Goal: Information Seeking & Learning: Compare options

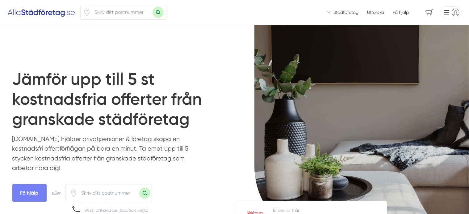
click at [158, 16] on button "Sök med postnummer" at bounding box center [157, 12] width 11 height 11
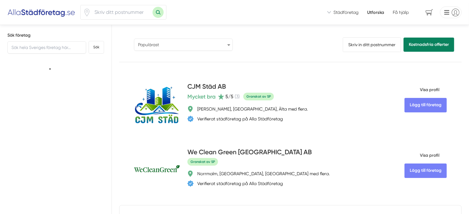
click at [179, 43] on select "Populärast Högst omdöme Flest omdömen Senaste uppdaterade Nyaste företaget på A…" at bounding box center [183, 45] width 99 height 12
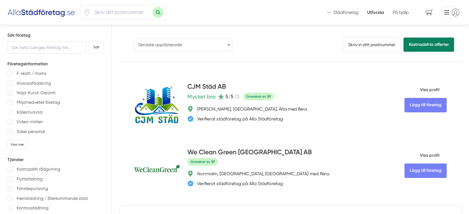
click at [134, 39] on select "Populärast Högst omdöme Flest omdömen Senaste uppdaterade Nyaste företaget på A…" at bounding box center [183, 45] width 99 height 12
click at [180, 44] on select "Populärast Högst omdöme Flest omdömen Senaste uppdaterade Nyaste företaget på A…" at bounding box center [183, 45] width 99 height 12
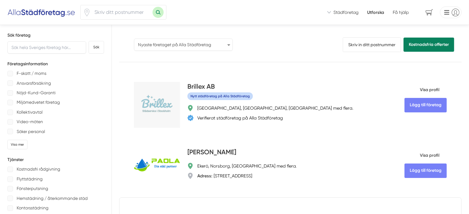
click at [134, 39] on select "Populärast Högst omdöme Flest omdömen Senaste uppdaterade Nyaste företaget på A…" at bounding box center [183, 45] width 99 height 12
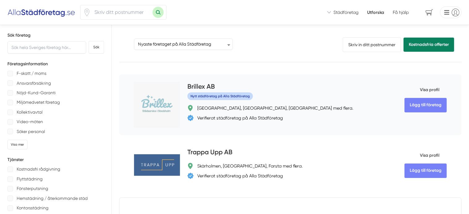
click at [187, 88] on h4 "Brillex AB" at bounding box center [200, 87] width 27 height 10
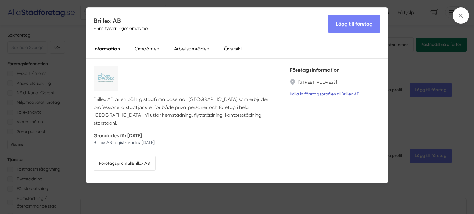
click at [305, 97] on link "Kolla in företagsprofilen till Brillex AB" at bounding box center [325, 94] width 70 height 7
click at [463, 14] on icon at bounding box center [460, 15] width 7 height 7
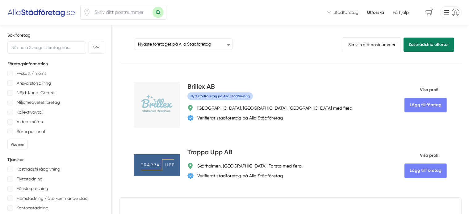
scroll to position [62, 0]
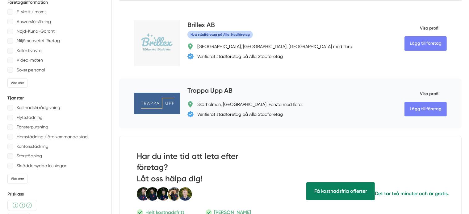
click at [197, 89] on h4 "Trappa Upp AB" at bounding box center [209, 91] width 45 height 10
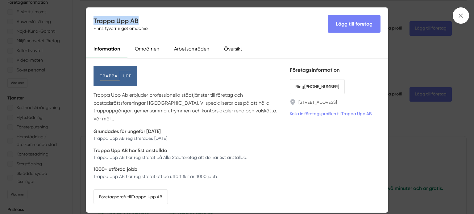
drag, startPoint x: 154, startPoint y: 19, endPoint x: 90, endPoint y: 17, distance: 64.2
click at [90, 17] on div "Trappa Upp AB Finns tyvärr inget omdöme Lägg till företag" at bounding box center [237, 24] width 302 height 33
copy h4 "Trappa Upp AB"
click at [456, 16] on span at bounding box center [461, 15] width 16 height 16
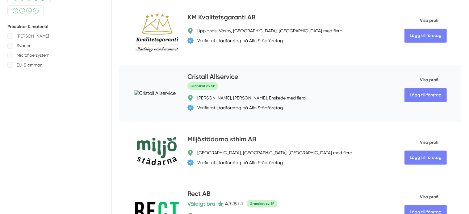
scroll to position [278, 0]
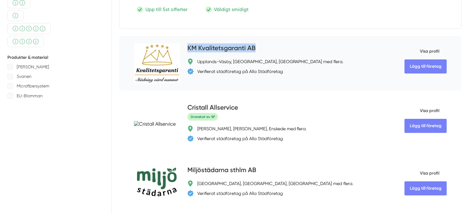
drag, startPoint x: 238, startPoint y: 37, endPoint x: 154, endPoint y: 36, distance: 84.2
click at [154, 36] on div "Lägg till företag KM Kvalitetsgaranti AB Upplands-[GEOGRAPHIC_DATA], [GEOGRAPHI…" at bounding box center [290, 63] width 342 height 55
copy h4 "KM Kvalitetsgaranti AB"
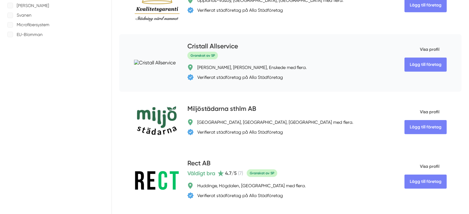
scroll to position [339, 0]
drag, startPoint x: 191, startPoint y: 37, endPoint x: 156, endPoint y: 38, distance: 35.5
click at [187, 41] on div "Cristall Allservice" at bounding box center [276, 46] width 179 height 10
copy h4 "Cristall Allservice"
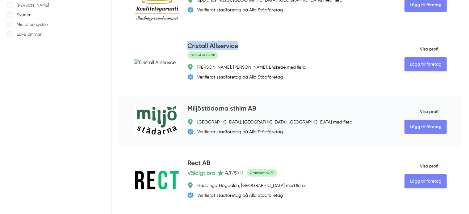
scroll to position [370, 0]
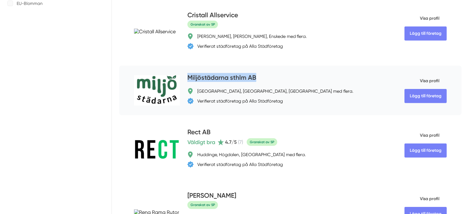
drag, startPoint x: 237, startPoint y: 67, endPoint x: 155, endPoint y: 68, distance: 82.4
click at [187, 73] on div "Miljöstädarna sthlm AB" at bounding box center [276, 78] width 179 height 10
copy h4 "Miljöstädarna sthlm AB"
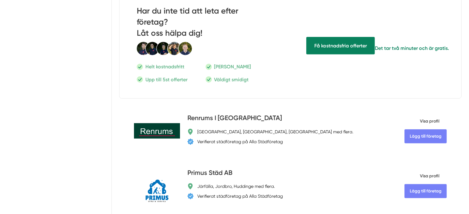
scroll to position [802, 0]
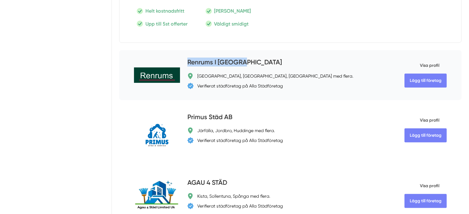
drag, startPoint x: 214, startPoint y: 43, endPoint x: 151, endPoint y: 43, distance: 63.5
click at [151, 50] on div "Lägg till företag Renrums I [GEOGRAPHIC_DATA] [GEOGRAPHIC_DATA], [GEOGRAPHIC_DA…" at bounding box center [290, 75] width 342 height 50
copy h4 "Renrums I [GEOGRAPHIC_DATA]"
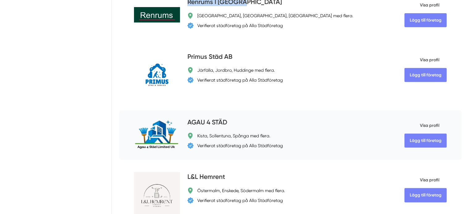
scroll to position [864, 0]
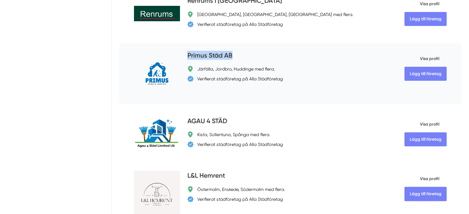
drag, startPoint x: 208, startPoint y: 39, endPoint x: 153, endPoint y: 39, distance: 54.9
click at [153, 43] on div "Lägg till företag Primus Städ AB Järfälla, Jordbro, Huddinge med flera. Verifie…" at bounding box center [290, 73] width 342 height 61
copy h4 "Primus Städ AB"
drag, startPoint x: 193, startPoint y: 99, endPoint x: 151, endPoint y: 101, distance: 42.0
click at [151, 109] on div "Lägg till företag AGAU 4 STÄD Kista, [GEOGRAPHIC_DATA], Spånga med flera. Verif…" at bounding box center [290, 134] width 342 height 50
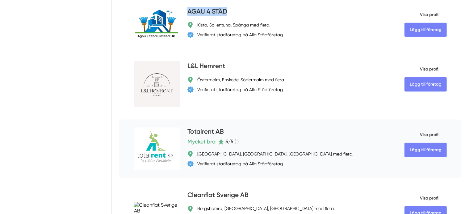
scroll to position [987, 0]
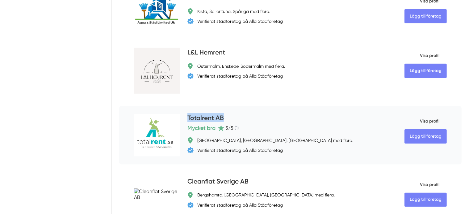
drag, startPoint x: 206, startPoint y: 98, endPoint x: 152, endPoint y: 97, distance: 54.0
click at [152, 106] on div "Lägg till företag Totalrent AB Mycket bra 5 /5 ( 1 ) [GEOGRAPHIC_DATA], [GEOGRA…" at bounding box center [290, 135] width 342 height 59
copy h4 "Totalrent AB"
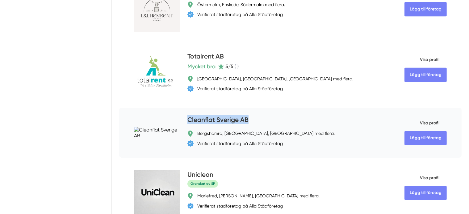
drag, startPoint x: 226, startPoint y: 101, endPoint x: 155, endPoint y: 107, distance: 72.1
click at [187, 115] on div "Cleanflat Sverige AB" at bounding box center [276, 120] width 179 height 10
copy h4 "Cleanflat Sverige AB"
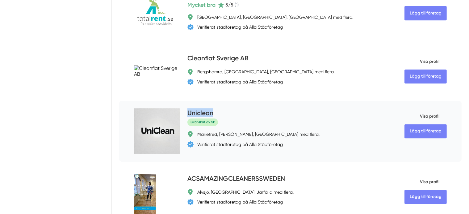
drag, startPoint x: 194, startPoint y: 96, endPoint x: 155, endPoint y: 96, distance: 38.6
click at [187, 109] on div "Uniclean" at bounding box center [276, 114] width 179 height 10
copy h4 "Uniclean"
click at [187, 109] on h4 "Uniclean" at bounding box center [200, 114] width 26 height 10
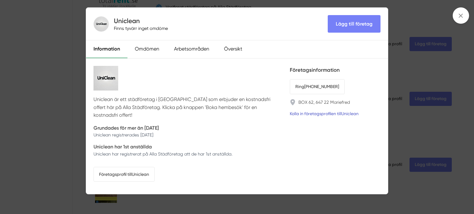
click at [324, 113] on link "Kolla in företagsprofilen till Uniclean" at bounding box center [324, 113] width 69 height 7
click at [457, 16] on span at bounding box center [461, 15] width 16 height 16
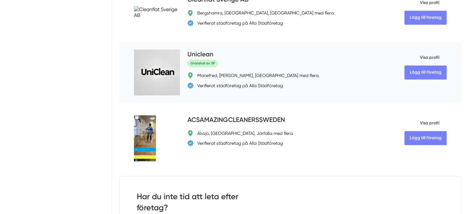
scroll to position [1172, 0]
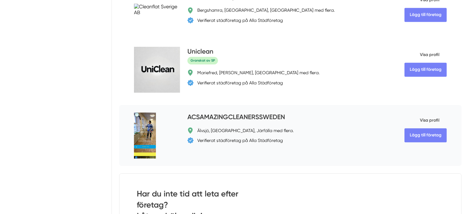
click at [239, 113] on h4 "ACSAMAZINGCLEANERSSWEDEN" at bounding box center [235, 118] width 97 height 10
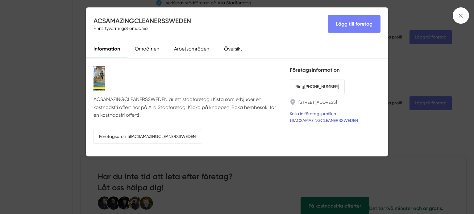
click at [328, 120] on link "Kolla in företagsprofilen till ACSAMAZINGCLEANERSSWEDEN" at bounding box center [335, 117] width 91 height 14
click at [465, 18] on span at bounding box center [461, 15] width 16 height 16
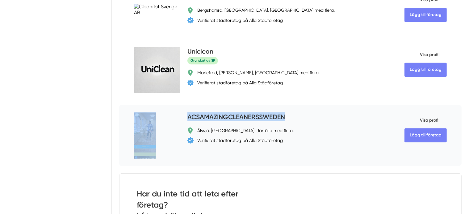
drag, startPoint x: 257, startPoint y: 100, endPoint x: 148, endPoint y: 100, distance: 109.2
click at [148, 105] on div "Lägg till företag ACSAMAZINGCLEANERSSWEDEN Älvsjö, [GEOGRAPHIC_DATA], Järfälla …" at bounding box center [290, 135] width 342 height 61
click at [198, 113] on h4 "ACSAMAZINGCLEANERSSWEDEN" at bounding box center [235, 118] width 97 height 10
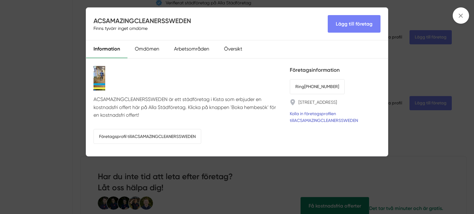
click at [318, 116] on link "Kolla in företagsprofilen till ACSAMAZINGCLEANERSSWEDEN" at bounding box center [335, 117] width 91 height 14
click at [465, 17] on span at bounding box center [461, 15] width 16 height 16
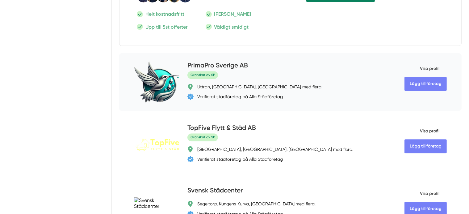
scroll to position [1419, 0]
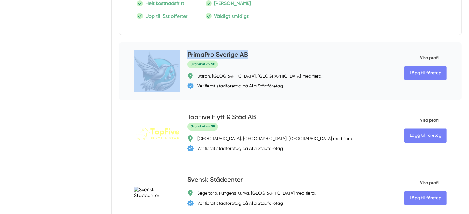
drag, startPoint x: 230, startPoint y: 27, endPoint x: 146, endPoint y: 25, distance: 84.6
click at [146, 43] on div "Lägg till företag PrimaPro Sverige AB Granskat av SP Uttran, [GEOGRAPHIC_DATA],…" at bounding box center [290, 72] width 342 height 58
copy div "Lägg till företag PrimaPro Sverige AB"
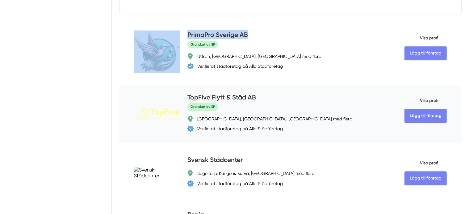
scroll to position [1450, 0]
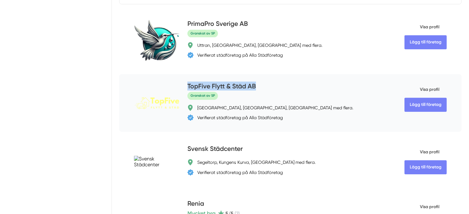
drag, startPoint x: 239, startPoint y: 60, endPoint x: 154, endPoint y: 62, distance: 85.2
click at [187, 82] on div "TopFive Flytt & Städ AB" at bounding box center [276, 87] width 179 height 10
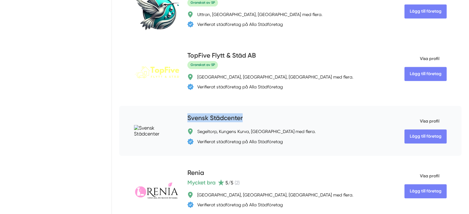
drag, startPoint x: 223, startPoint y: 92, endPoint x: 152, endPoint y: 97, distance: 71.1
click at [152, 106] on div "Lägg till företag Svensk Städcenter Segeltorp, Kungens Kurva, [GEOGRAPHIC_DATA]…" at bounding box center [290, 131] width 342 height 50
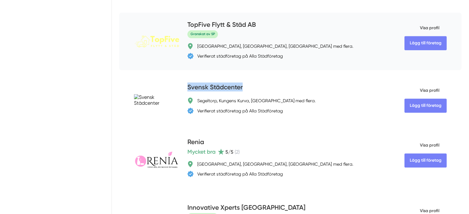
scroll to position [1512, 0]
drag, startPoint x: 191, startPoint y: 114, endPoint x: 151, endPoint y: 117, distance: 40.5
click at [151, 130] on div "Lägg till företag Renia Mycket bra 5 /5 ( 2 ) [GEOGRAPHIC_DATA], [GEOGRAPHIC_DA…" at bounding box center [290, 160] width 342 height 61
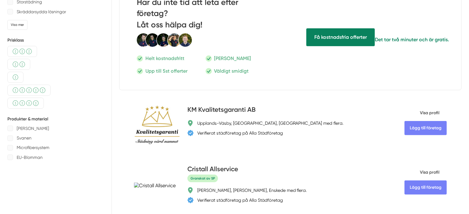
scroll to position [0, 0]
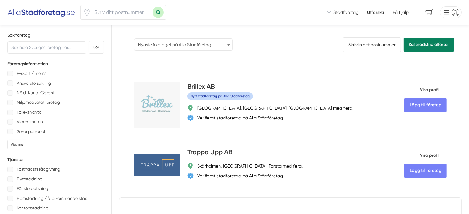
click at [155, 46] on select "Populärast Högst omdöme Flest omdömen Senaste uppdaterade Nyaste företaget på A…" at bounding box center [183, 45] width 99 height 12
select select "last-updated"
click at [134, 39] on select "Populärast Högst omdöme Flest omdömen Senaste uppdaterade Nyaste företaget på A…" at bounding box center [183, 45] width 99 height 12
click at [157, 14] on button "Sök med postnummer" at bounding box center [157, 12] width 11 height 11
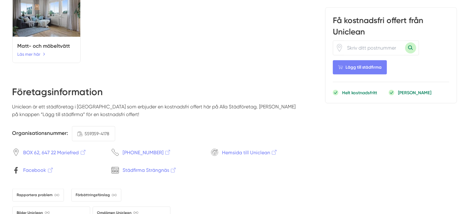
scroll to position [925, 0]
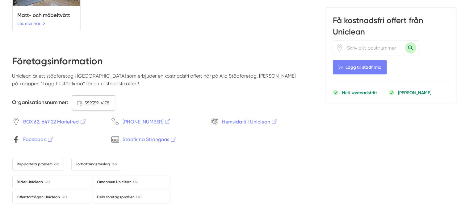
click at [88, 106] on span "559359-4178" at bounding box center [97, 103] width 25 height 7
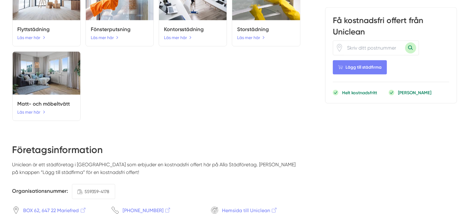
scroll to position [802, 0]
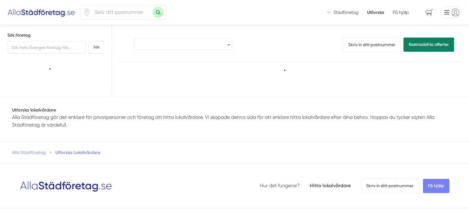
select select "last-updated"
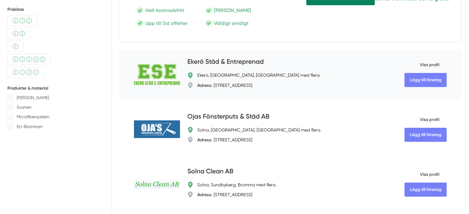
scroll to position [62, 0]
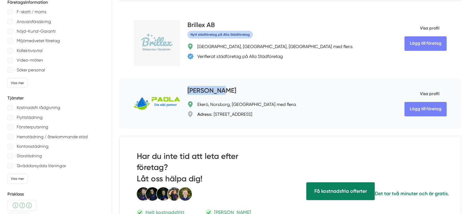
drag, startPoint x: 200, startPoint y: 87, endPoint x: 153, endPoint y: 90, distance: 46.7
click at [153, 90] on div "Lägg till företag Paola Städ Ekerö, Norsborg, Vårby med flera. Adress: Ribstonv…" at bounding box center [290, 104] width 342 height 50
copy h4 "[PERSON_NAME]"
click at [187, 89] on h4 "[PERSON_NAME]" at bounding box center [211, 91] width 49 height 10
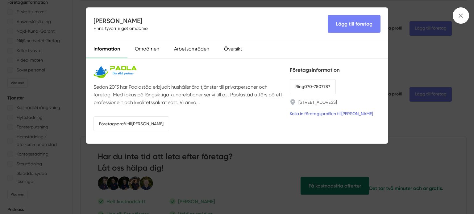
click at [332, 113] on link "Kolla in företagsprofilen till Paola Städ" at bounding box center [331, 113] width 83 height 7
click at [459, 19] on span at bounding box center [461, 15] width 16 height 16
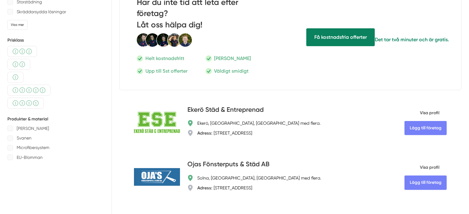
scroll to position [247, 0]
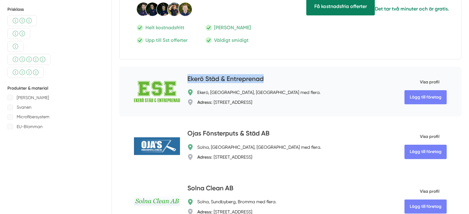
drag, startPoint x: 245, startPoint y: 70, endPoint x: 155, endPoint y: 67, distance: 90.1
click at [187, 74] on div "Ekerö Städ & Entreprenad" at bounding box center [276, 79] width 179 height 10
copy h4 "Ekerö Städ & Entreprenad"
